Goal: Information Seeking & Learning: Learn about a topic

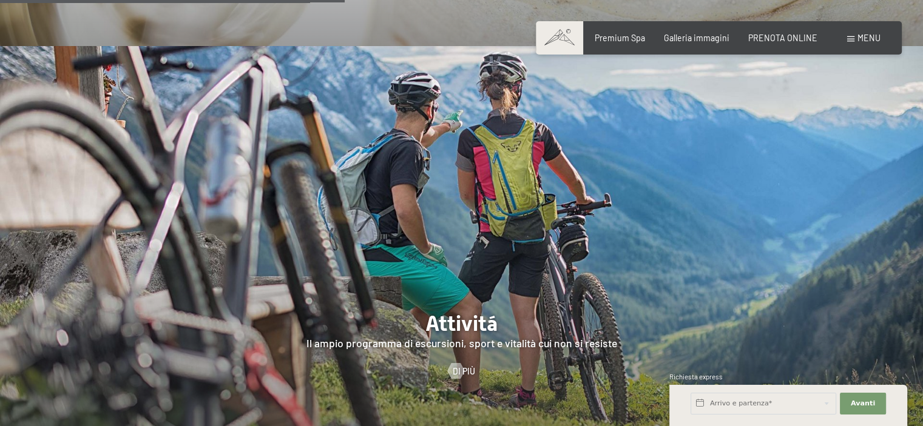
scroll to position [2305, 0]
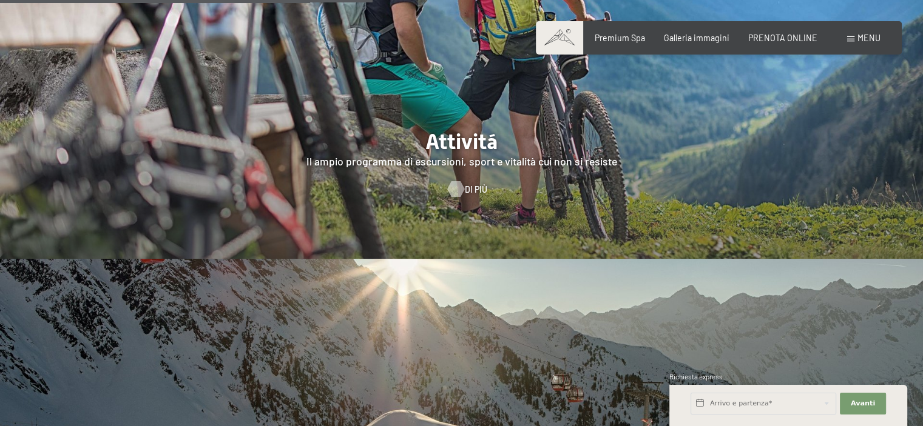
click at [455, 181] on div at bounding box center [455, 189] width 9 height 16
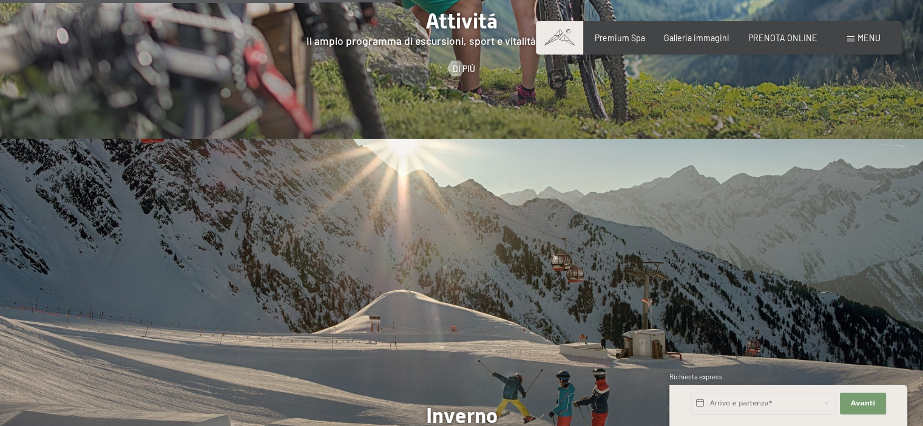
scroll to position [2546, 0]
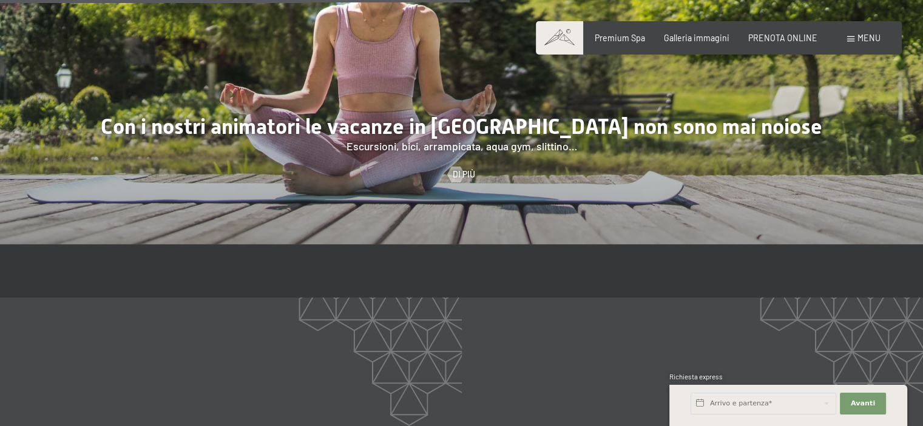
scroll to position [1694, 0]
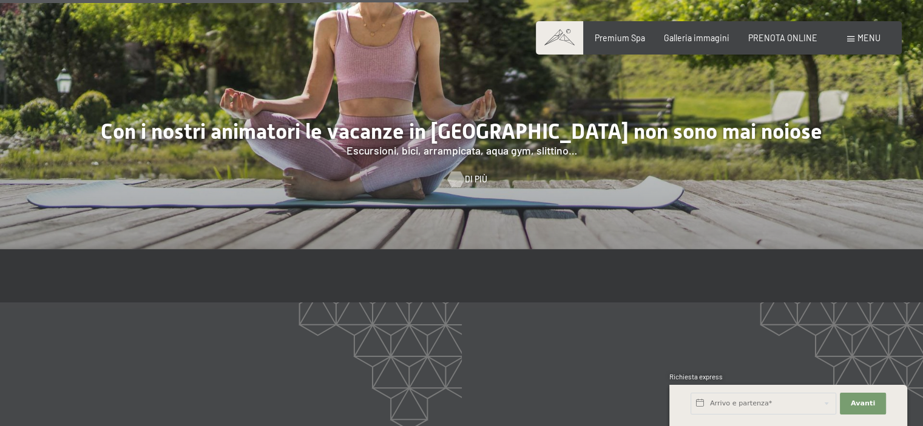
click at [456, 171] on div at bounding box center [455, 179] width 9 height 16
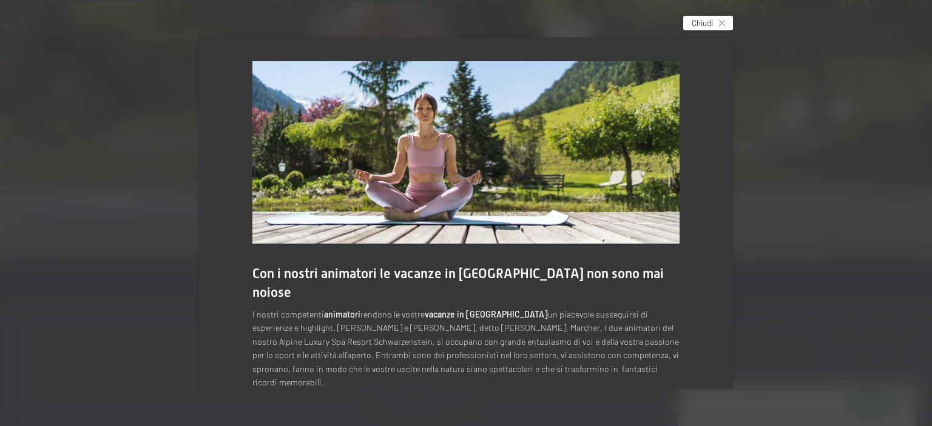
click at [719, 24] on icon at bounding box center [722, 23] width 6 height 6
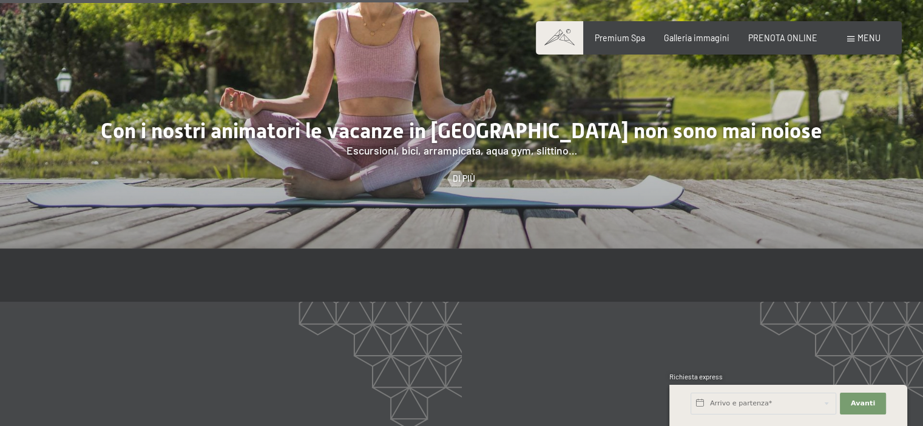
click at [852, 38] on span at bounding box center [850, 38] width 7 height 5
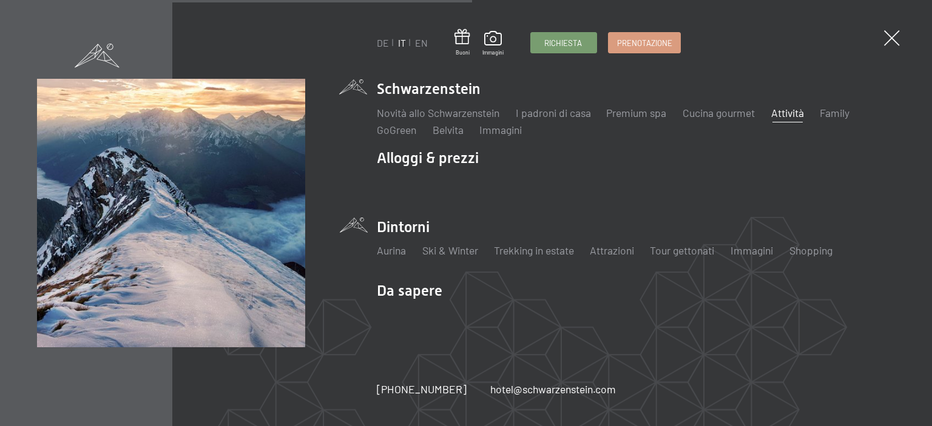
scroll to position [1698, 0]
click at [759, 252] on link "Immagini" at bounding box center [751, 250] width 42 height 13
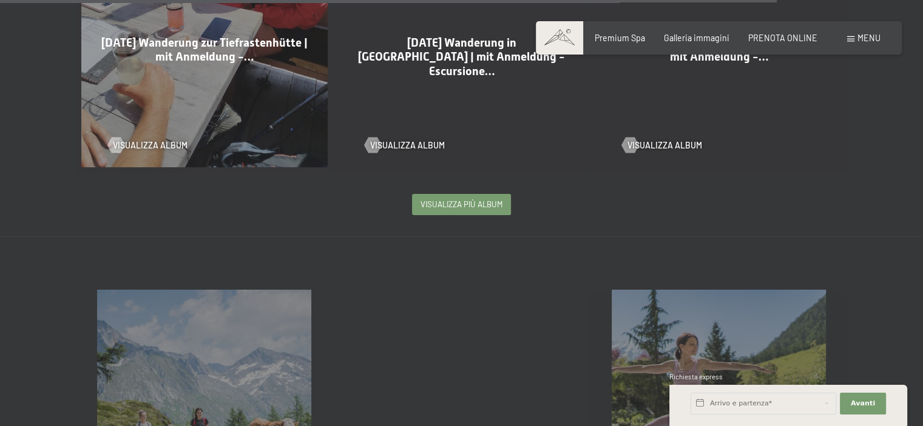
scroll to position [2730, 0]
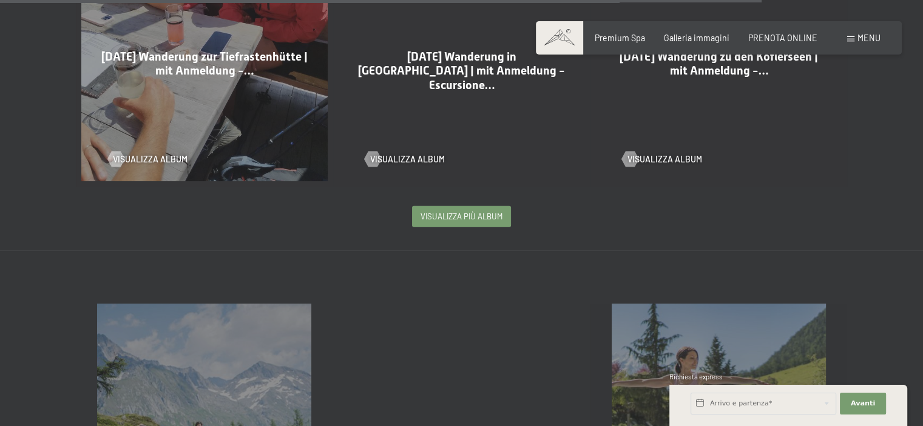
click at [464, 211] on span "Visualizza più album" at bounding box center [461, 216] width 82 height 11
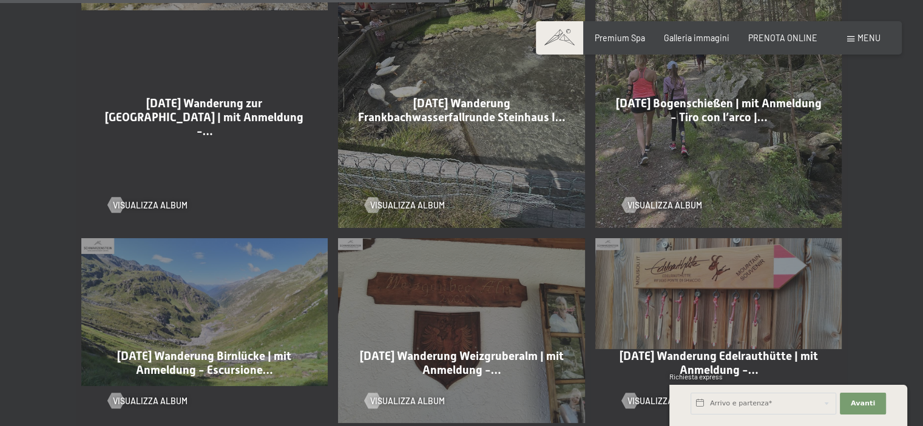
scroll to position [3700, 0]
click at [120, 394] on div at bounding box center [115, 402] width 9 height 16
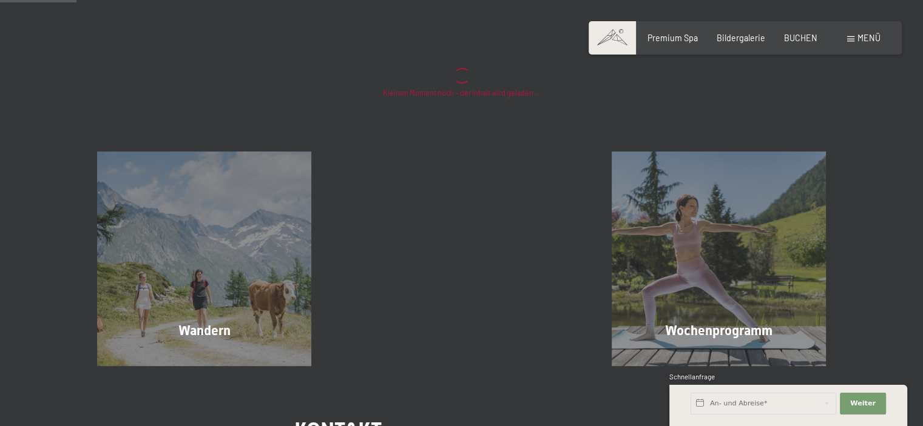
scroll to position [61, 0]
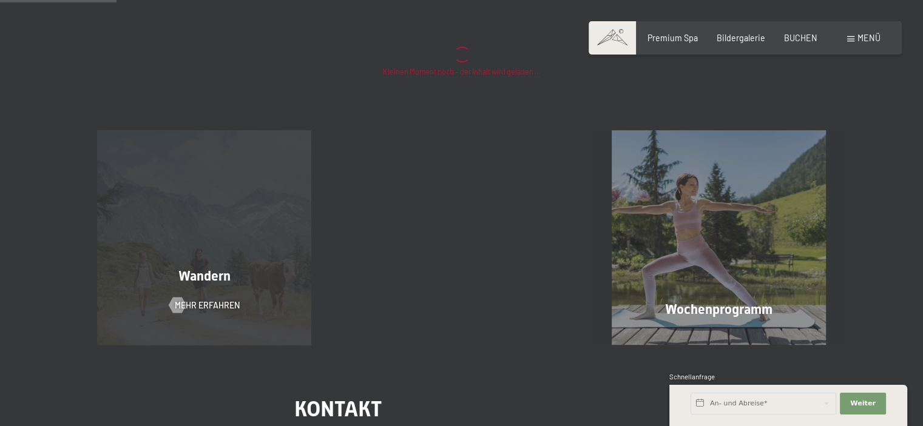
click at [223, 215] on div "Wandern Mehr erfahren" at bounding box center [204, 237] width 257 height 214
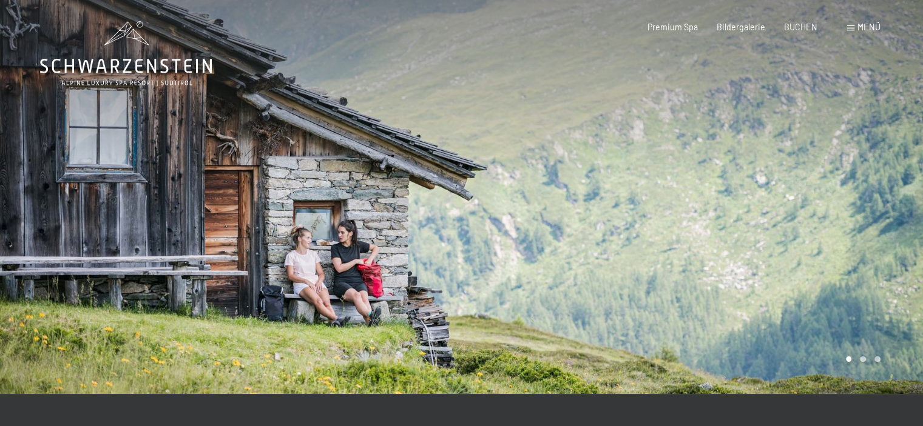
click at [849, 27] on span at bounding box center [850, 27] width 7 height 5
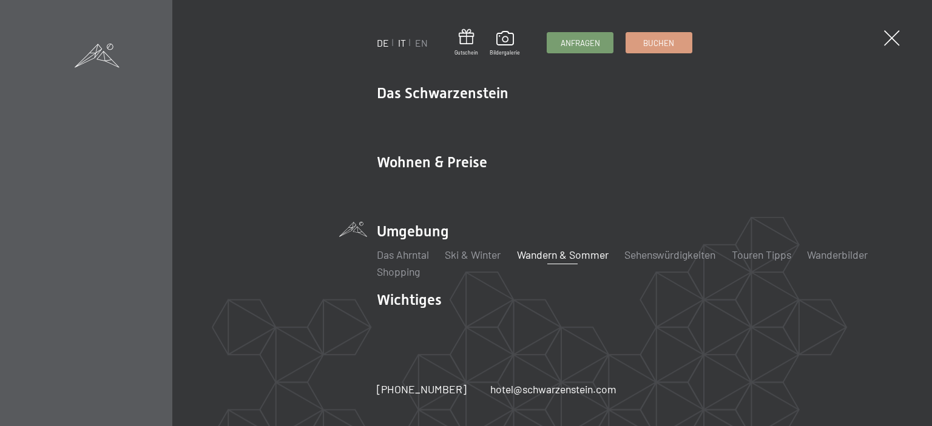
click at [400, 45] on link "IT" at bounding box center [402, 43] width 8 height 12
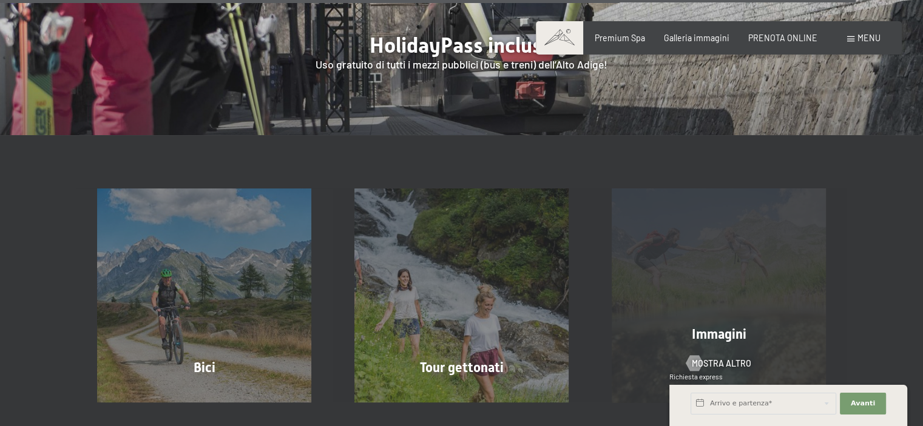
scroll to position [3943, 0]
click at [710, 189] on div "Immagini mostra altro" at bounding box center [718, 296] width 257 height 214
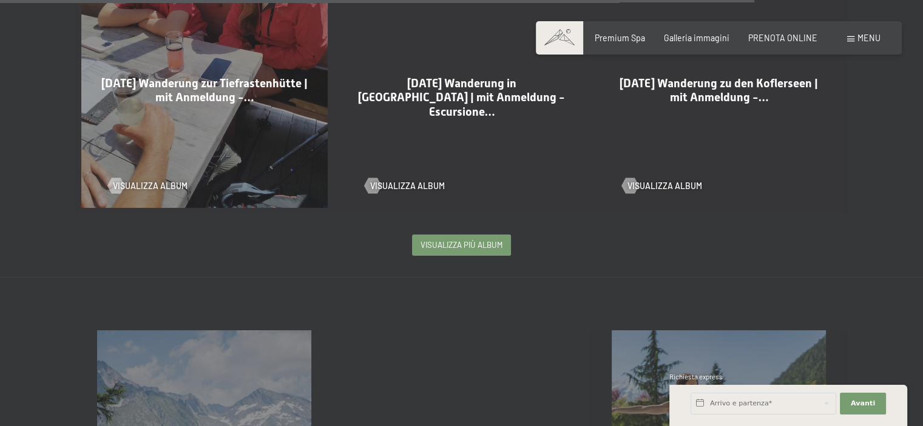
scroll to position [2764, 0]
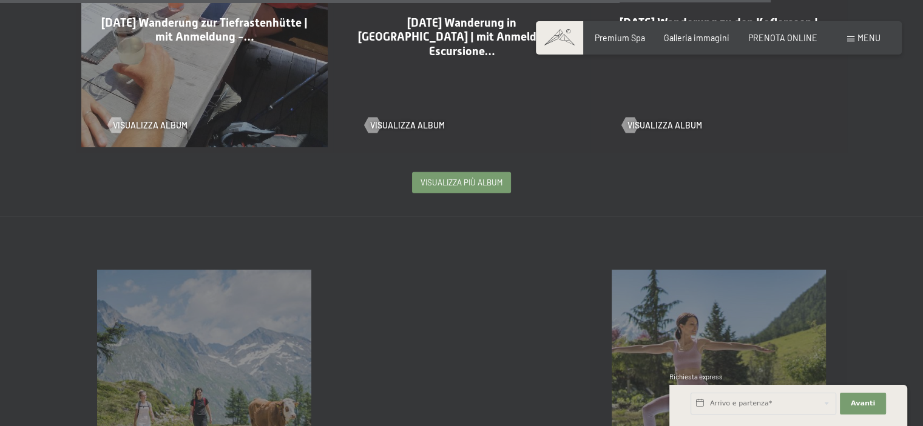
click at [456, 177] on span "Visualizza più album" at bounding box center [461, 182] width 82 height 11
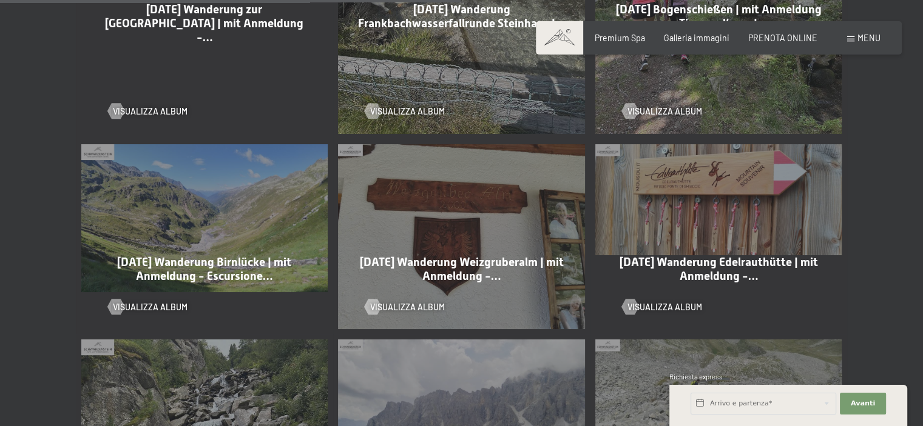
scroll to position [3856, 0]
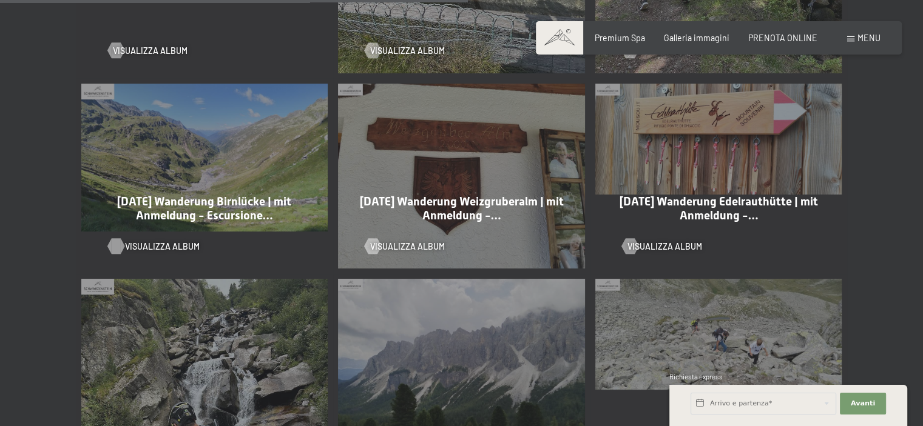
click at [139, 241] on span "Visualizza album" at bounding box center [162, 247] width 75 height 12
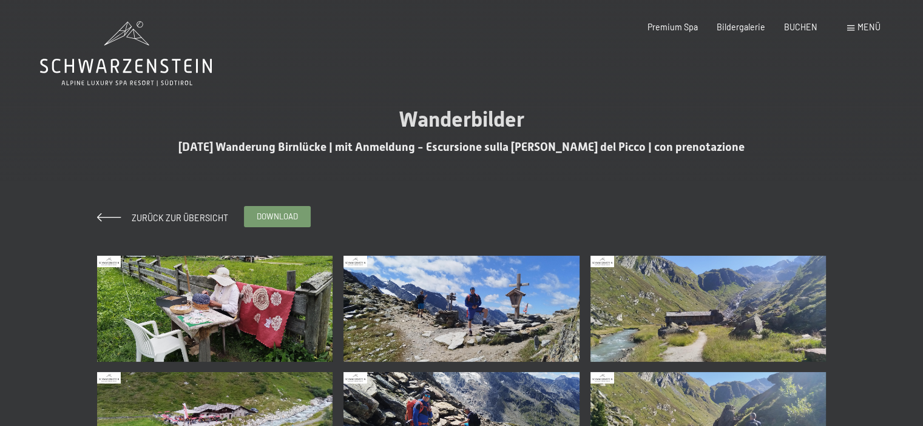
click at [280, 214] on span "download" at bounding box center [277, 216] width 41 height 11
drag, startPoint x: 781, startPoint y: 2, endPoint x: 656, endPoint y: 93, distance: 154.1
